Goal: Task Accomplishment & Management: Use online tool/utility

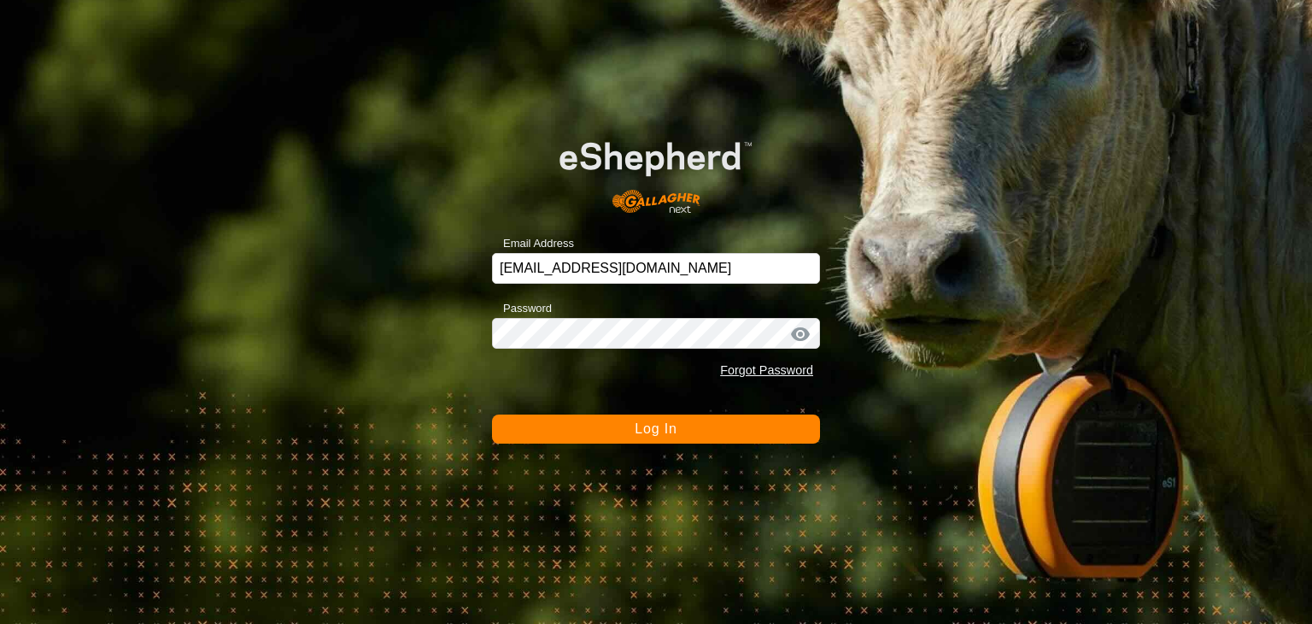
click at [641, 435] on span "Log In" at bounding box center [656, 428] width 42 height 15
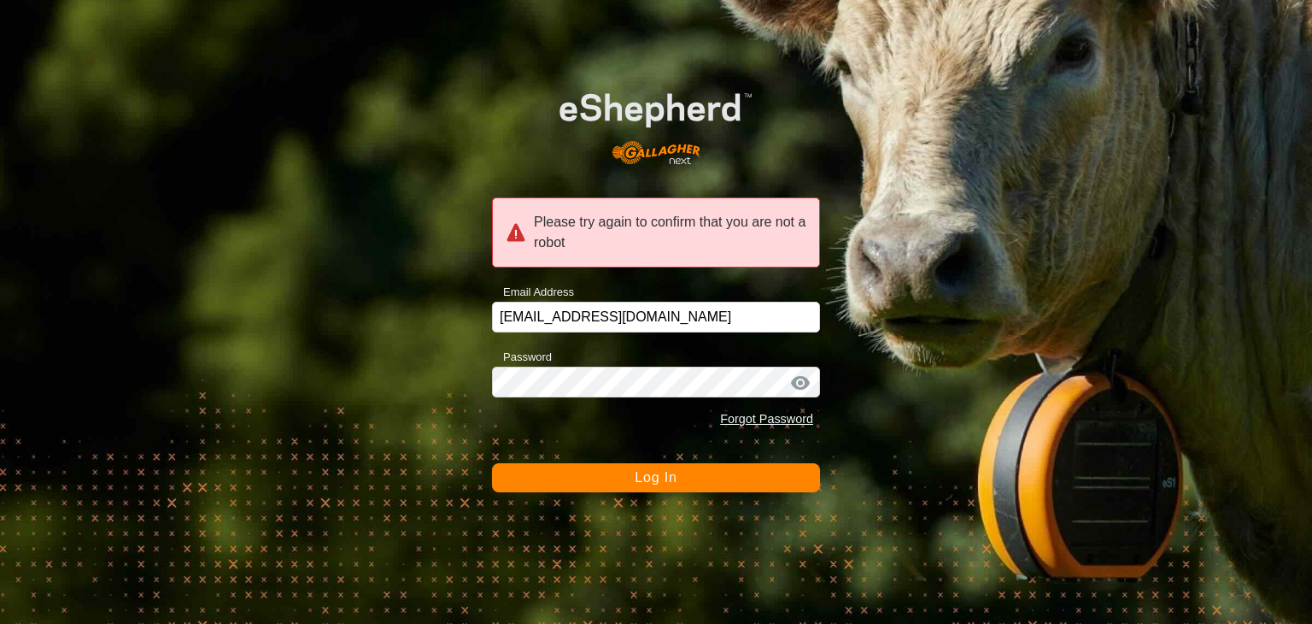
click at [683, 483] on button "Log In" at bounding box center [656, 477] width 328 height 29
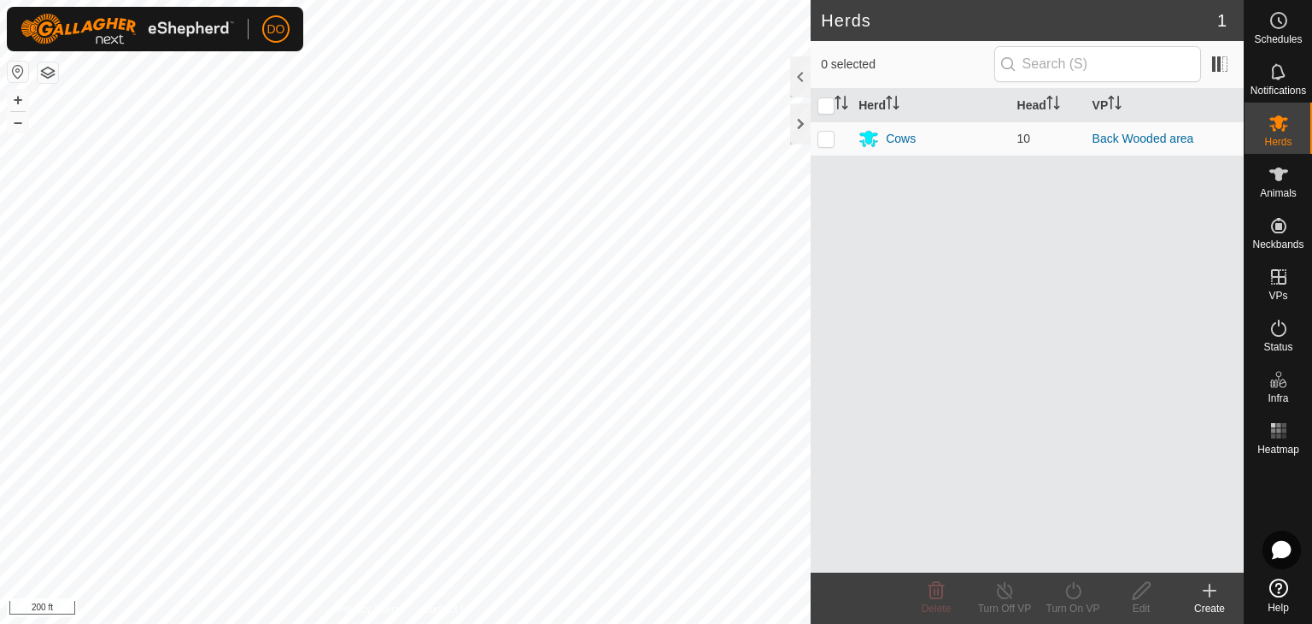
click at [880, 291] on div "Herds 1 0 selected Herd Head VP Cows 10 Back Wooded area Delete Turn Off VP Tur…" at bounding box center [622, 312] width 1244 height 624
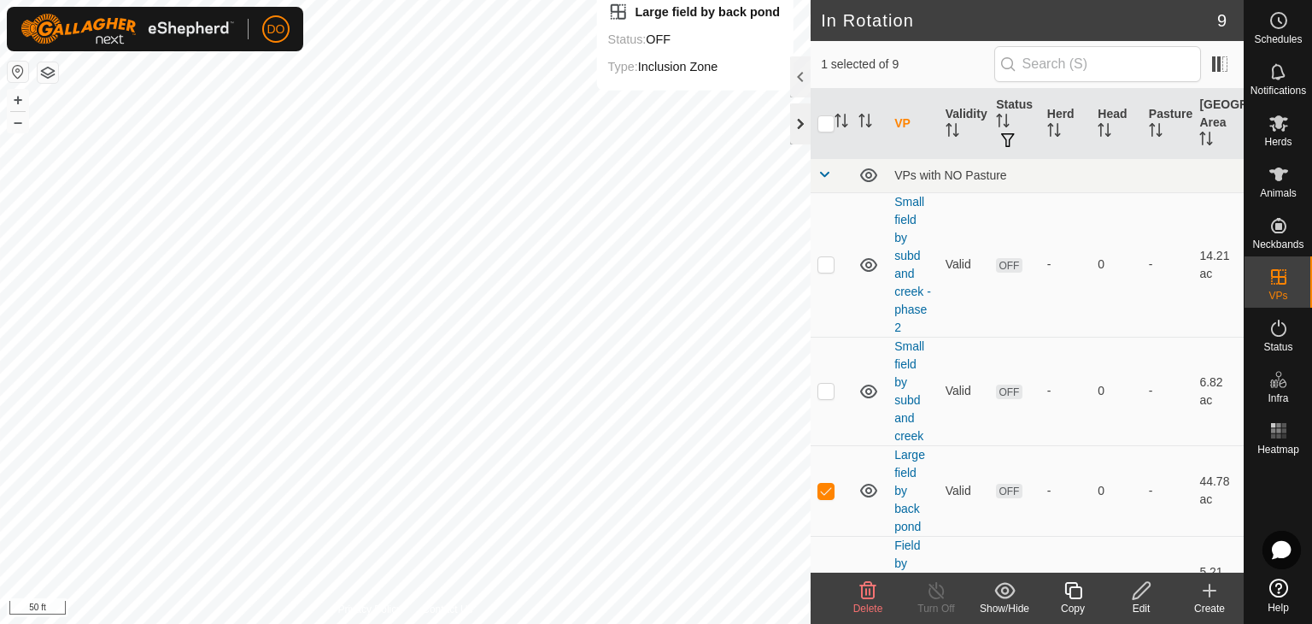
click at [803, 118] on div at bounding box center [800, 123] width 21 height 41
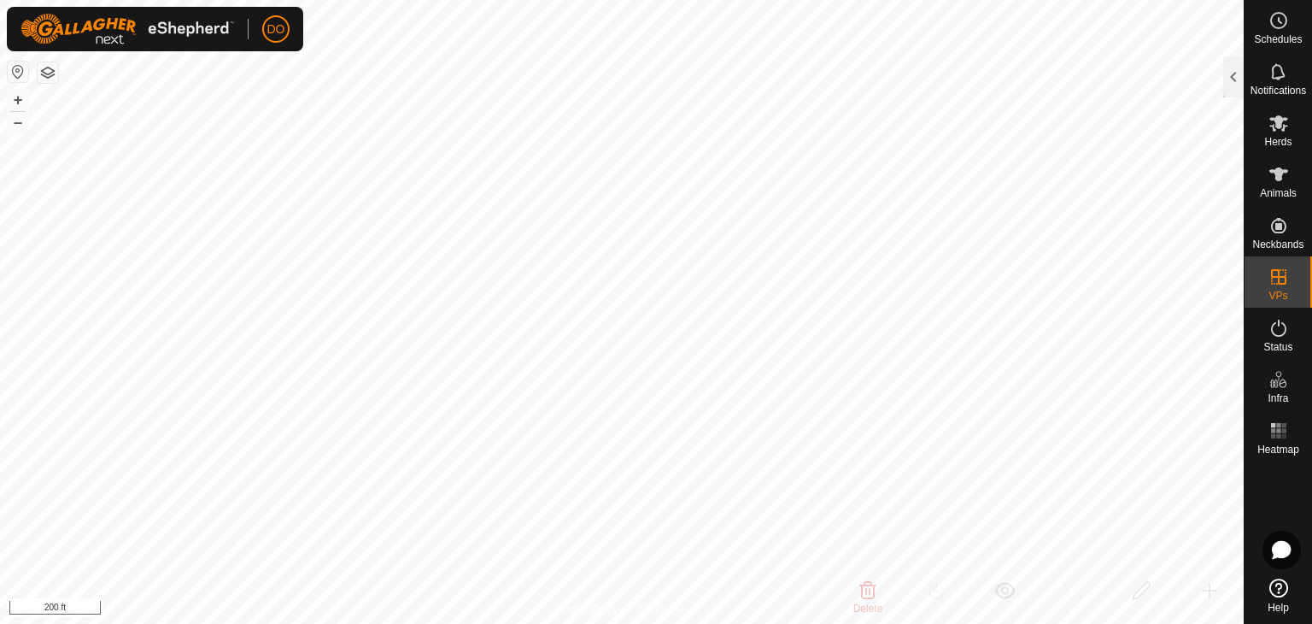
checkbox input "false"
checkbox input "true"
click at [1241, 76] on div at bounding box center [1233, 76] width 21 height 41
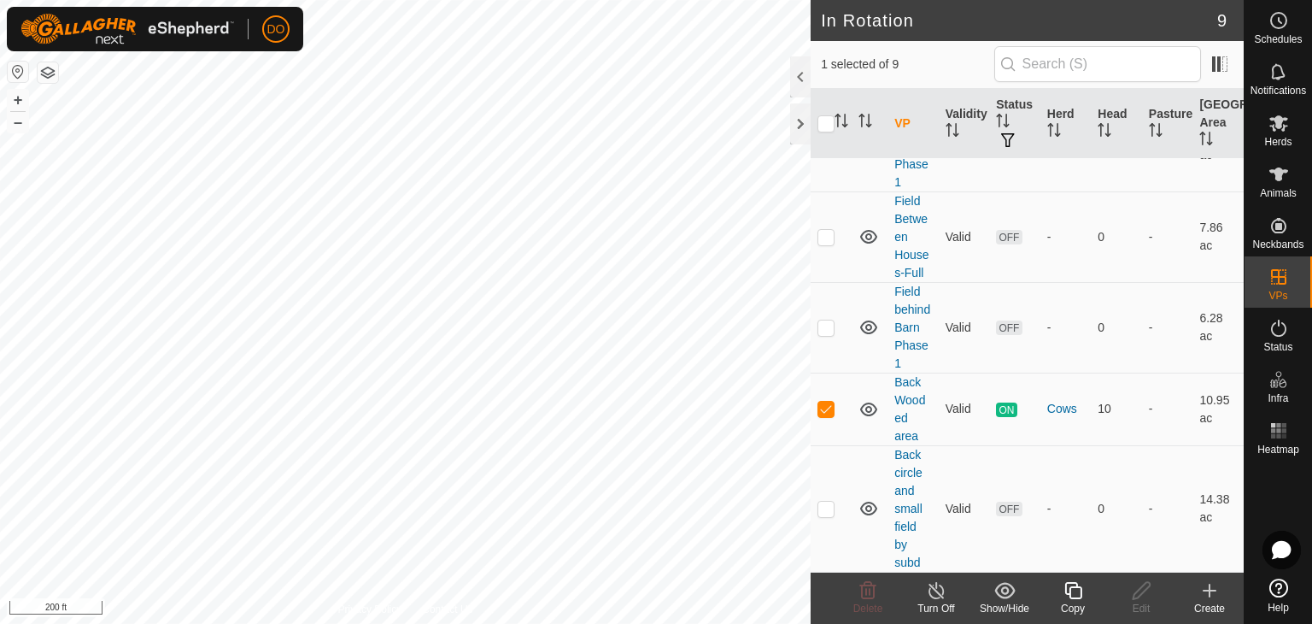
scroll to position [541, 0]
click at [85, 26] on img at bounding box center [128, 29] width 214 height 31
click at [1279, 591] on icon at bounding box center [1278, 587] width 19 height 19
